Goal: Complete application form

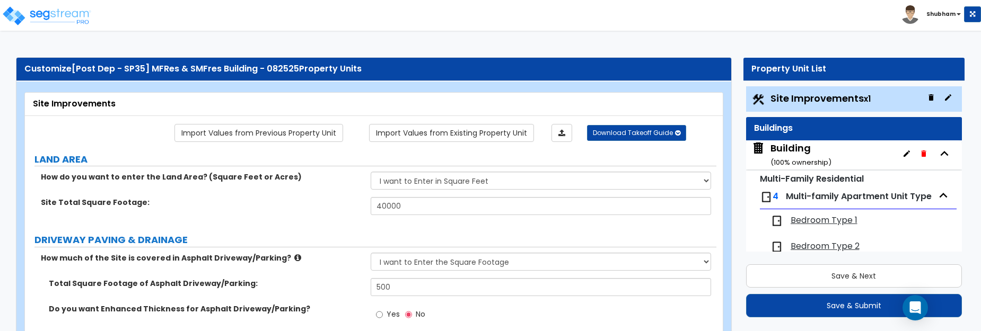
select select "2"
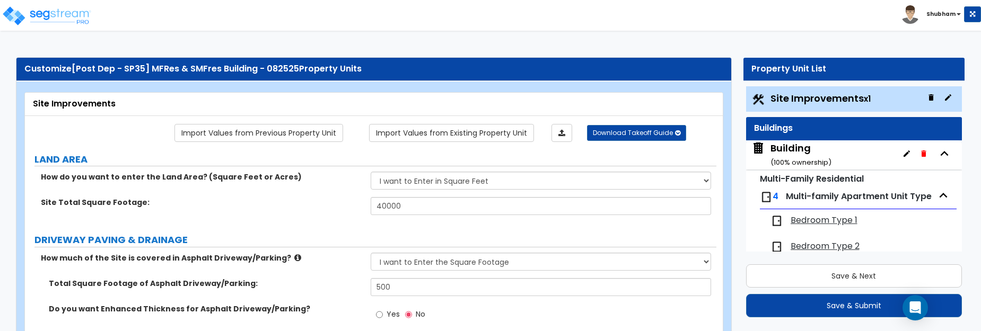
select select "2"
select select "1"
select select "2"
select select "1"
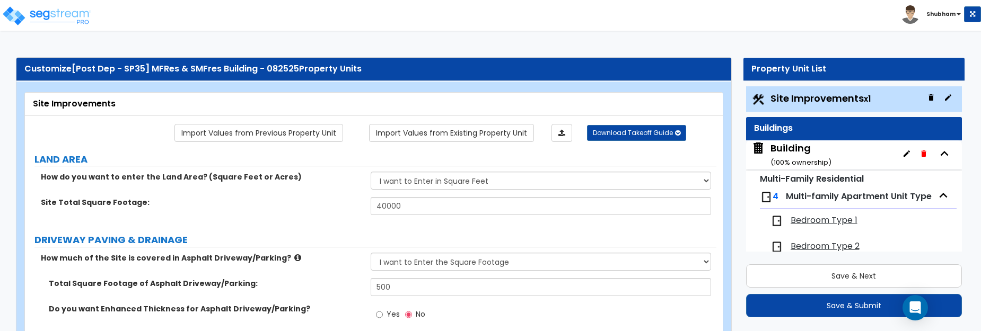
select select "1"
select select "2"
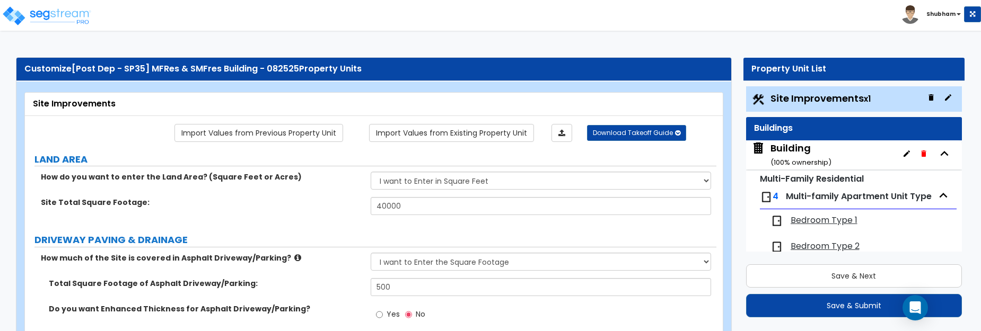
select select "2"
select select "1"
select select "10"
select select "1"
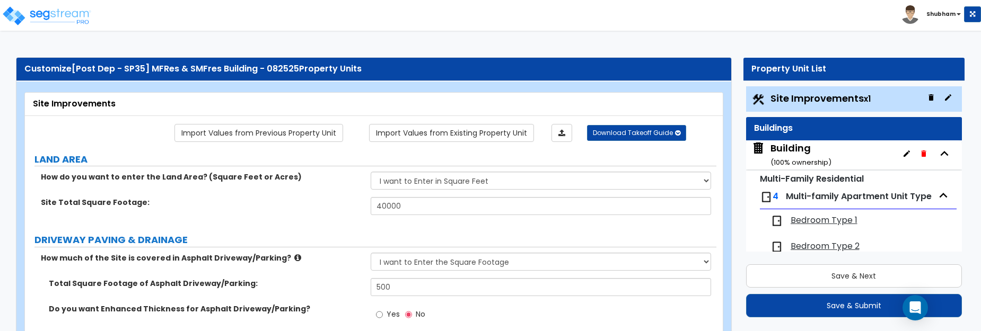
select select "3"
select select "2"
select select "4"
select select "1"
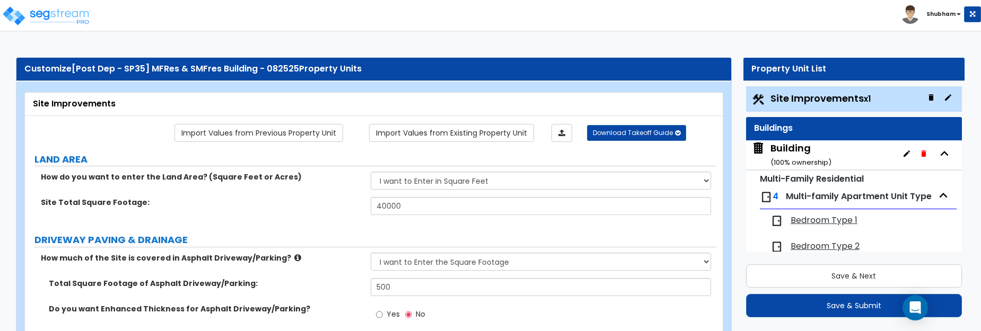
select select "1"
select select "6"
select select "2"
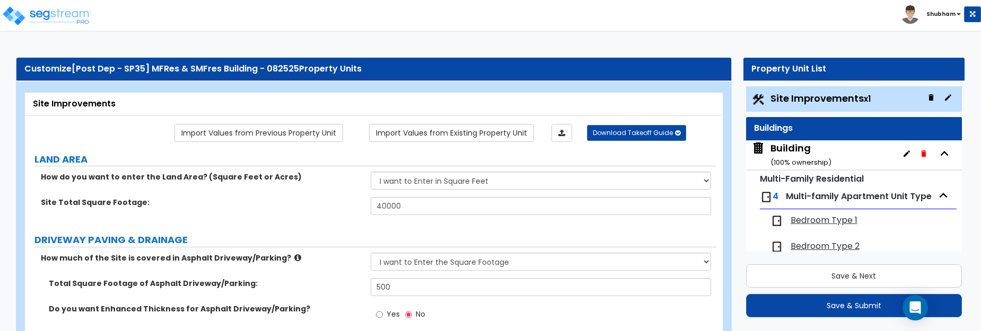
select select "2"
select select "1"
select select "2"
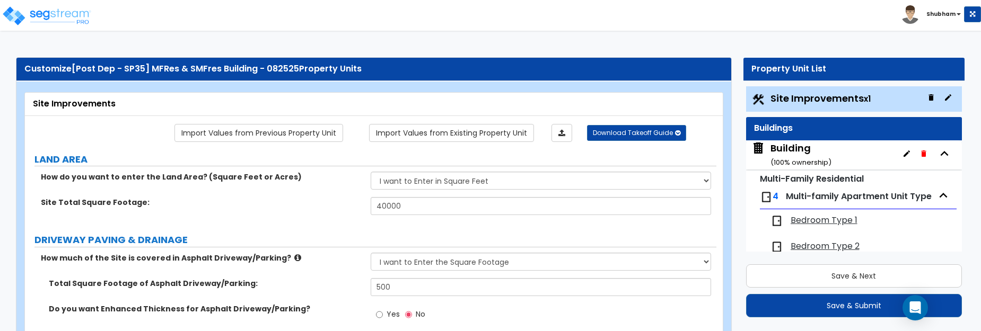
select select "2"
select select "1"
select select "8"
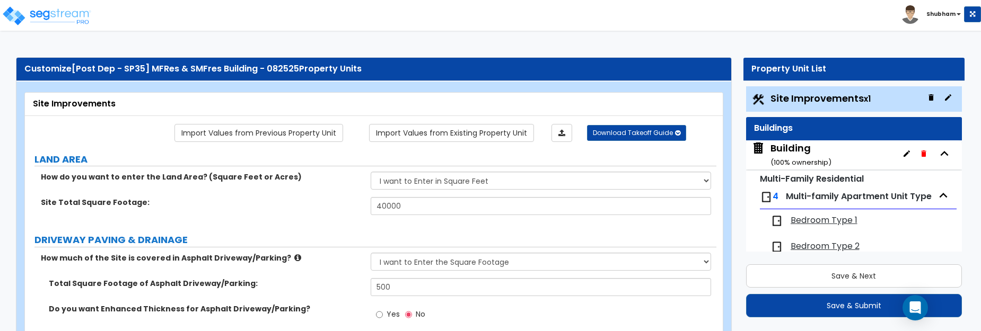
select select "2"
select select "1"
select select "20"
select select "2"
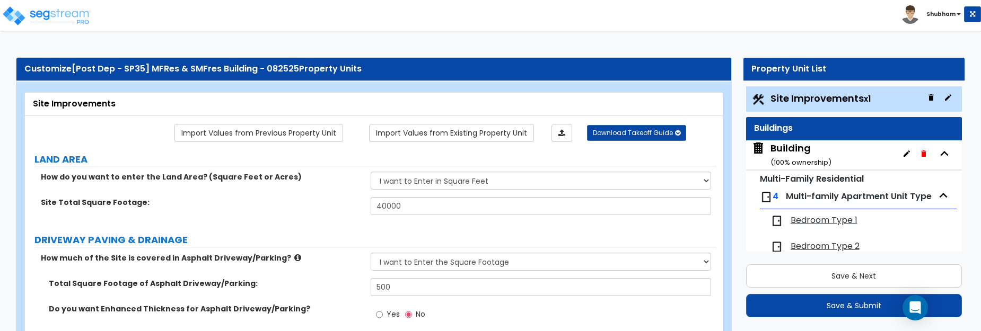
select select "5"
select select "3"
select select "1"
select select "2"
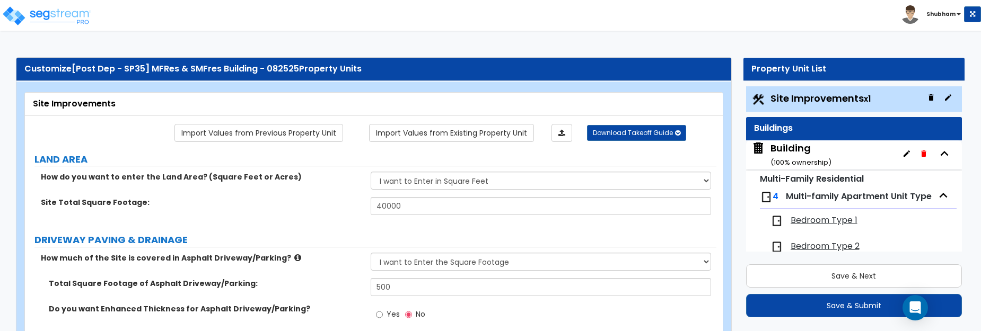
select select "1"
select select "2"
select select "3"
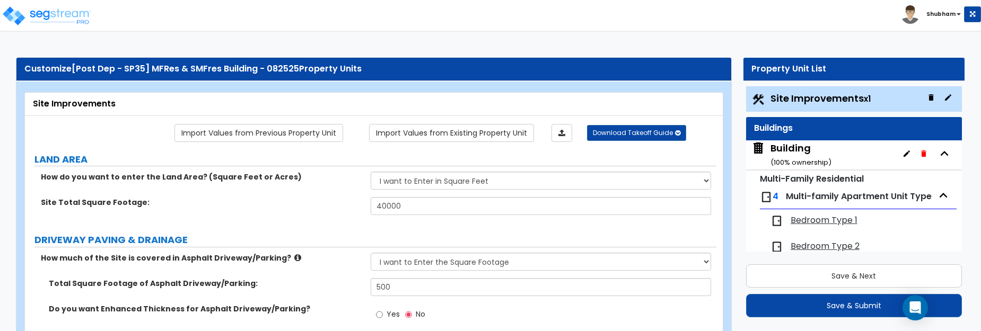
select select "1"
select select "2"
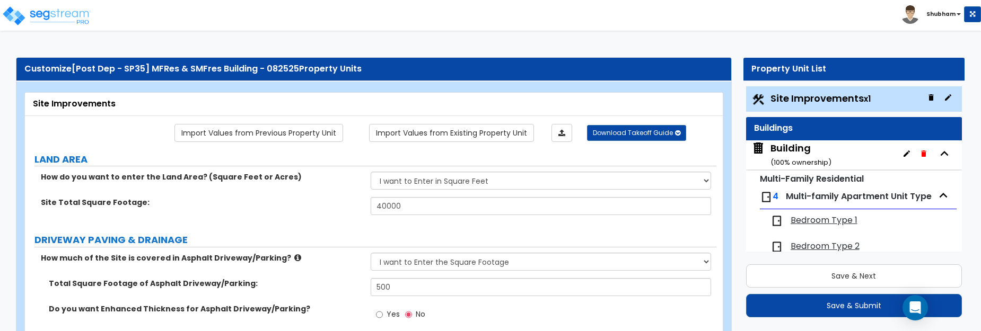
select select "2"
select select "1"
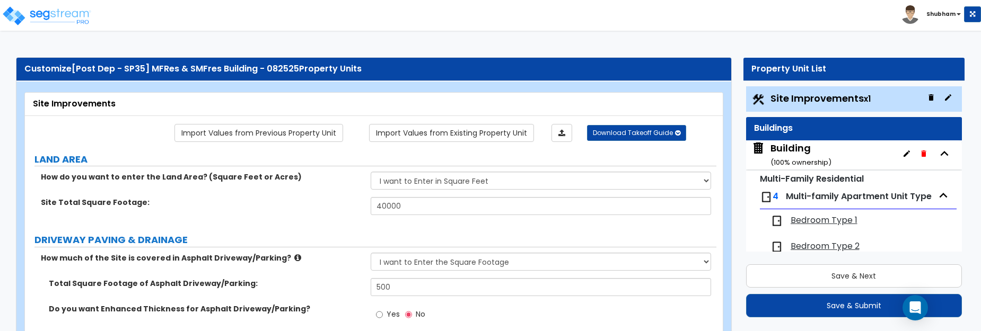
select select "4"
select select "2"
select select "1"
select select "2"
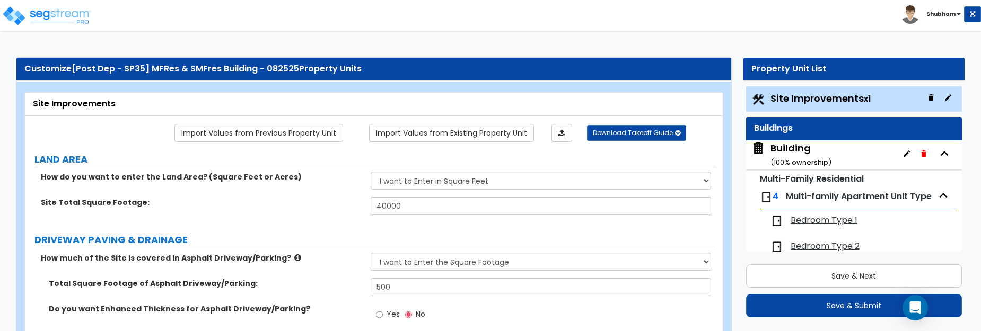
select select "1"
select select "2"
select select "6"
select select "2"
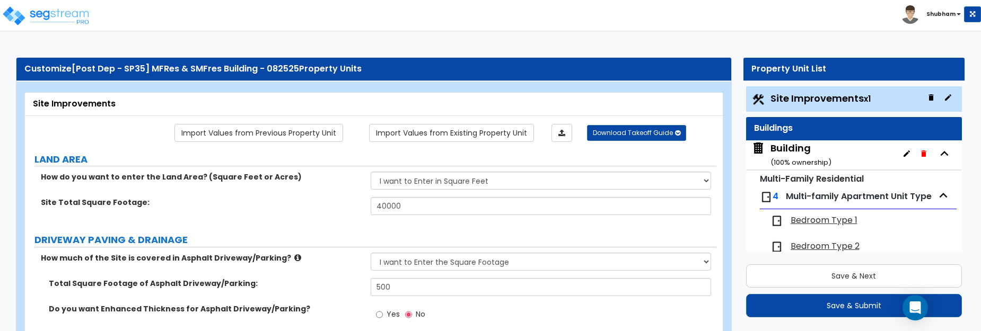
select select "3"
select select "2"
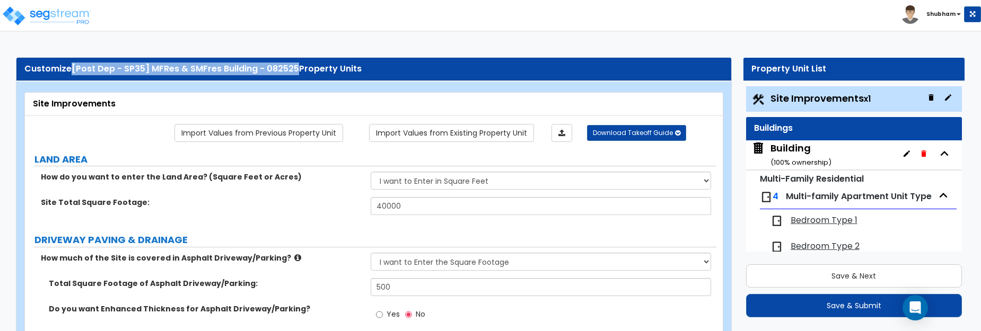
scroll to position [29, 0]
